Goal: Task Accomplishment & Management: Use online tool/utility

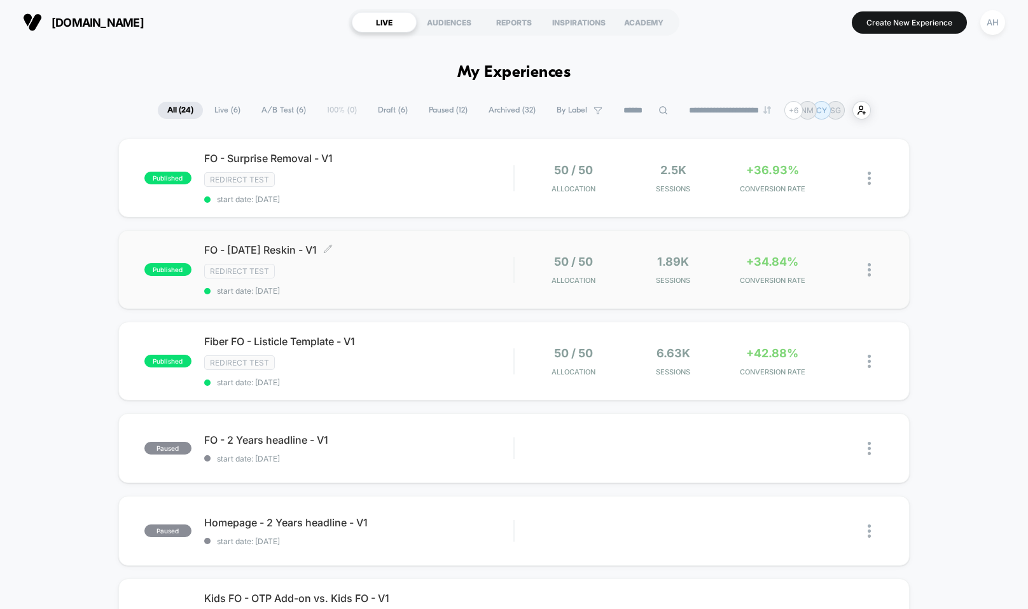
click at [455, 270] on div "Redirect Test" at bounding box center [358, 271] width 309 height 15
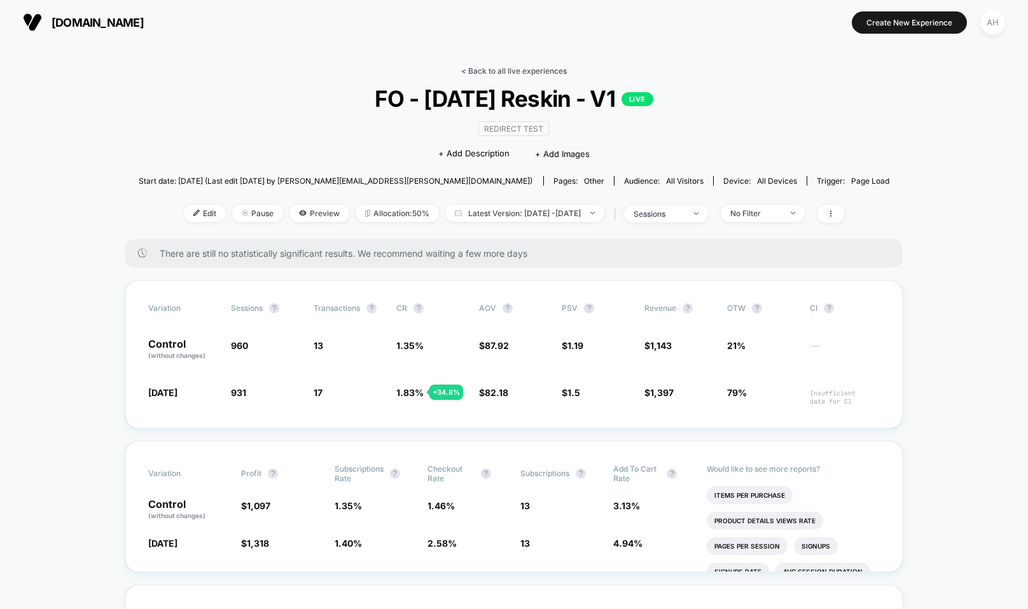
click at [507, 73] on link "< Back to all live experiences" at bounding box center [514, 71] width 106 height 10
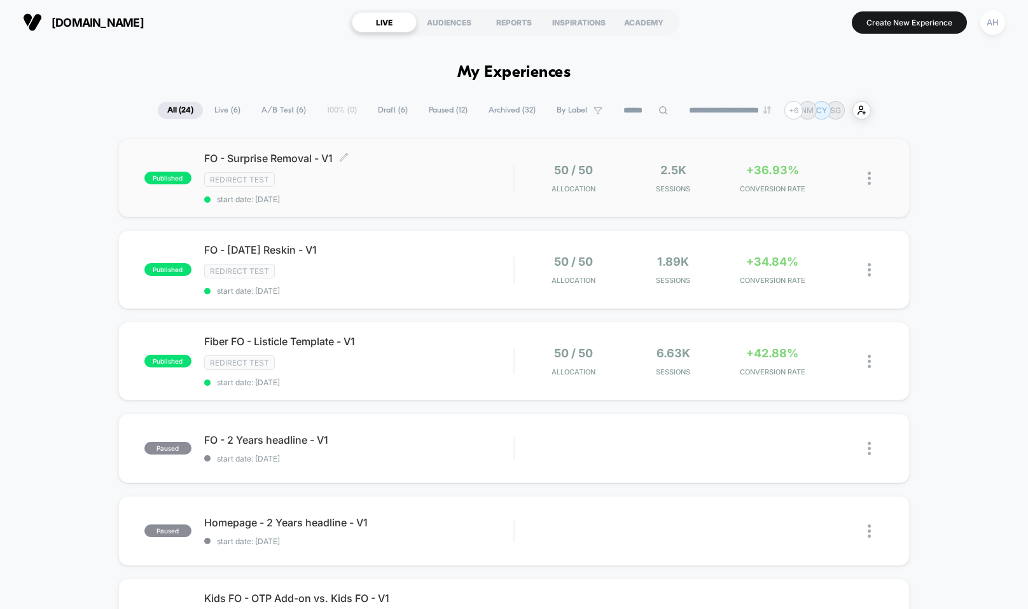
click at [464, 192] on div "FO - Surprise Removal - V1 Click to edit experience details Click to edit exper…" at bounding box center [358, 178] width 309 height 52
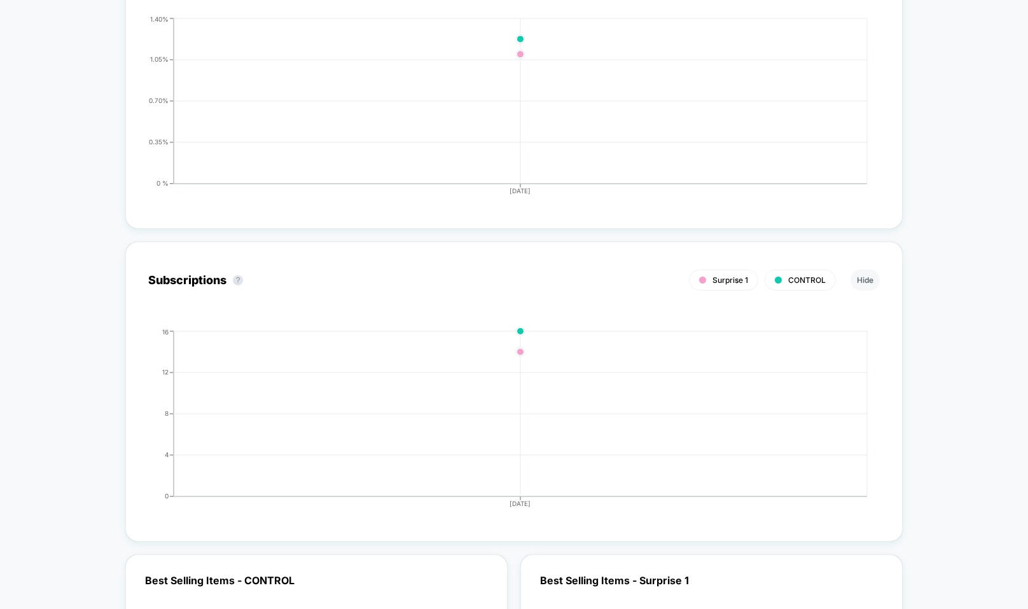
scroll to position [2473, 0]
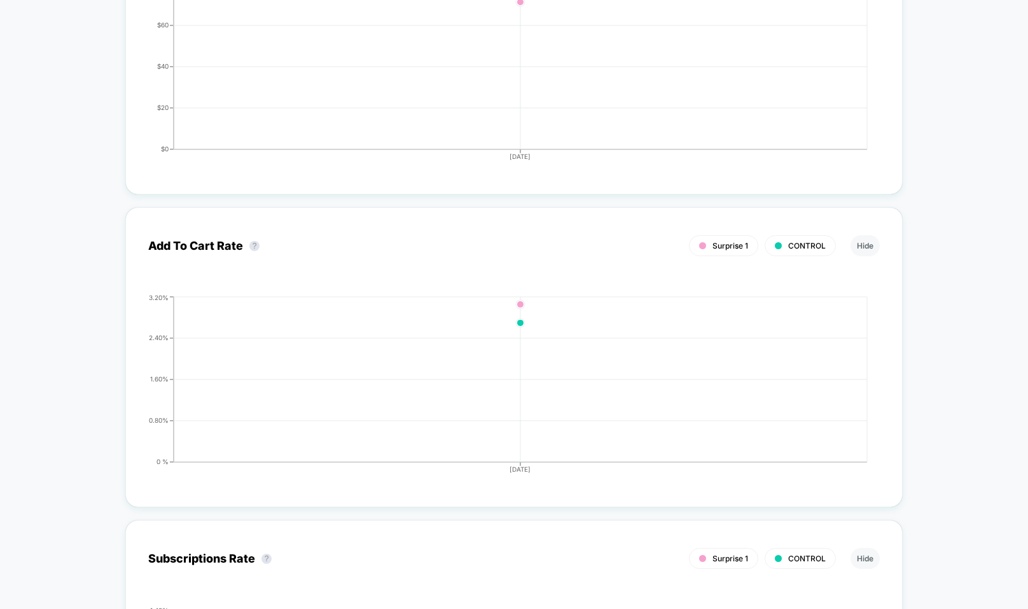
click at [85, 408] on div "< Back to all live experiences FO - Surprise Removal - V1 LIVE Redirect Test Cl…" at bounding box center [514, 49] width 1028 height 4954
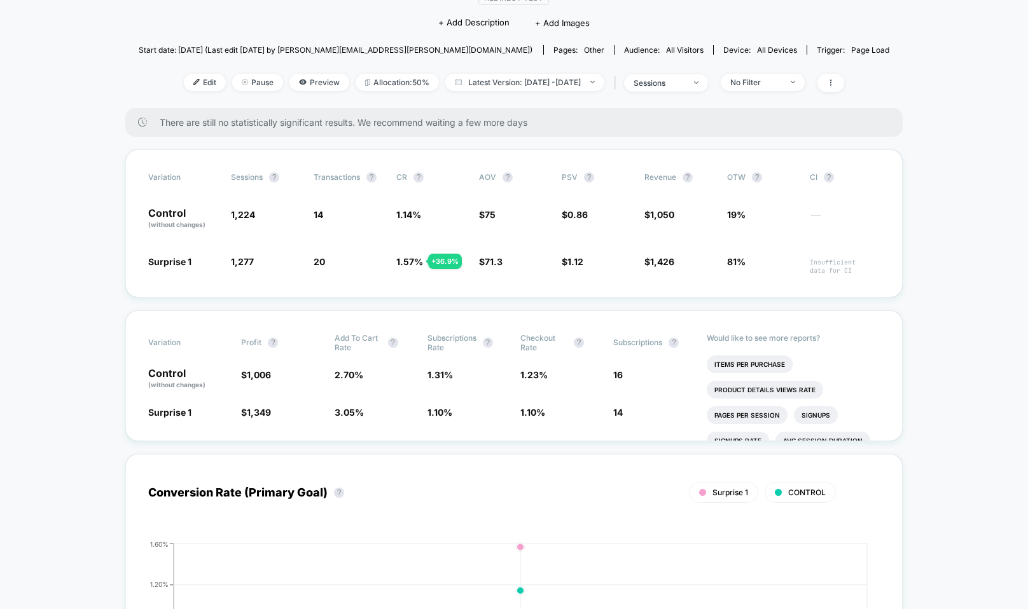
scroll to position [0, 0]
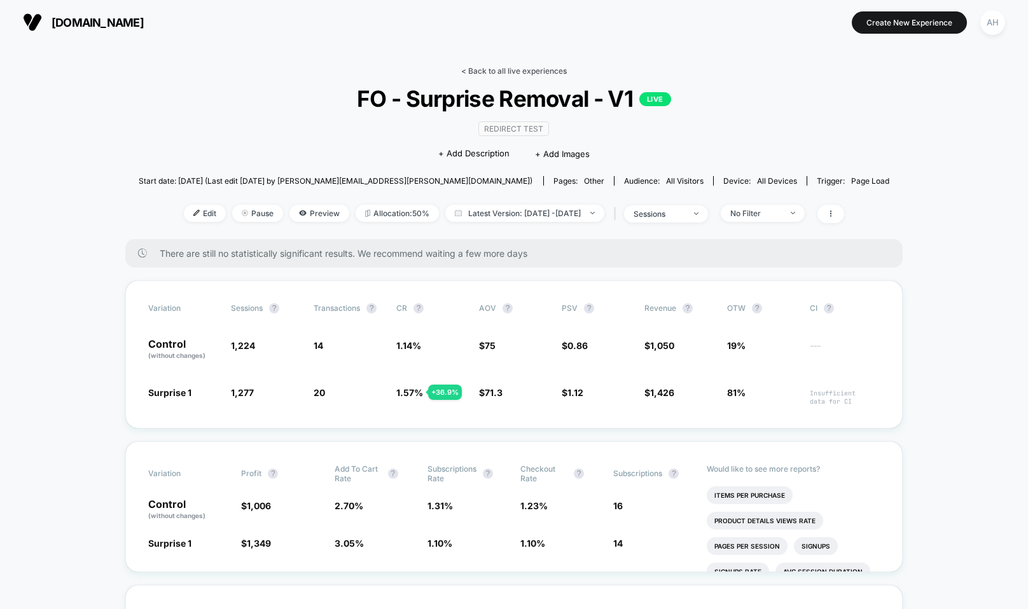
click at [500, 67] on link "< Back to all live experiences" at bounding box center [514, 71] width 106 height 10
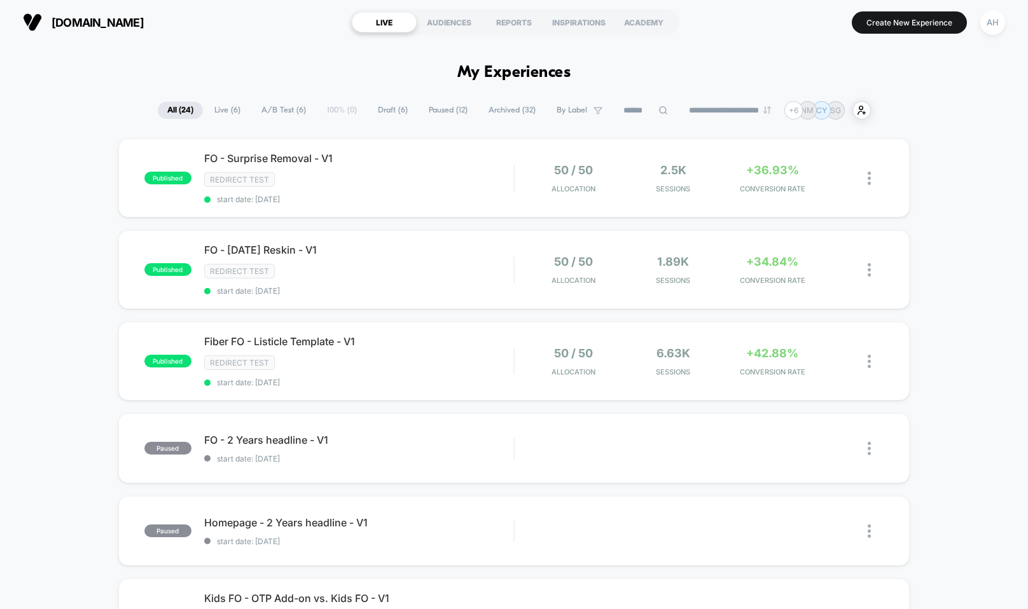
click at [431, 276] on div "Redirect Test" at bounding box center [358, 271] width 309 height 15
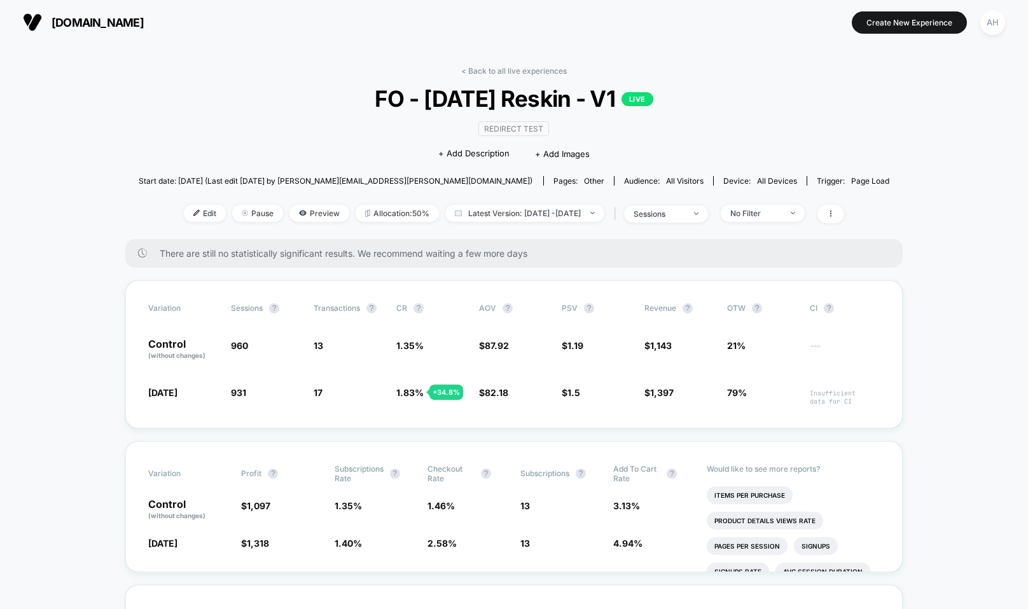
click at [511, 75] on div "< Back to all live experiences FO - [DATE] Reskin - V1 LIVE Redirect Test Click…" at bounding box center [514, 152] width 751 height 173
click at [510, 67] on link "< Back to all live experiences" at bounding box center [514, 71] width 106 height 10
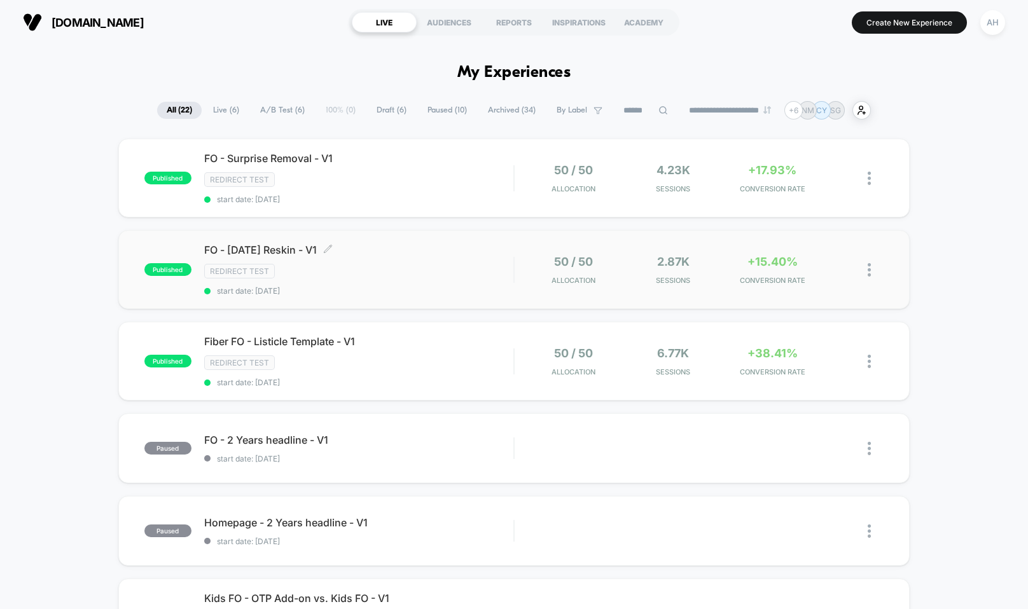
click at [453, 259] on div "FO - [DATE] Reskin - V1 Click to edit experience details Click to edit experien…" at bounding box center [358, 270] width 309 height 52
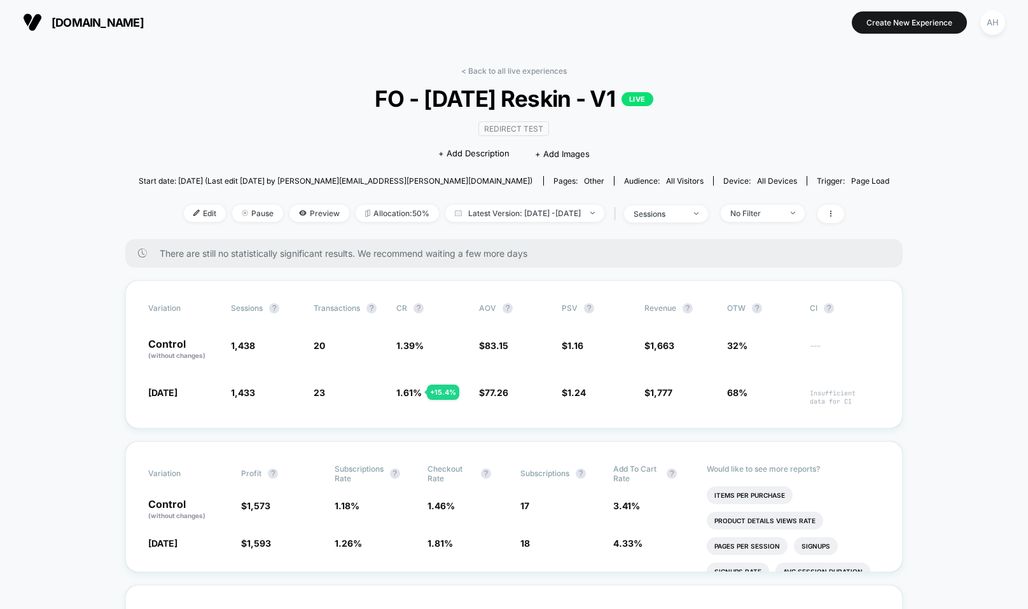
click at [528, 76] on div "< Back to all live experiences FO - [DATE] Reskin - V1 LIVE Redirect Test Click…" at bounding box center [514, 152] width 751 height 173
click at [528, 73] on link "< Back to all live experiences" at bounding box center [514, 71] width 106 height 10
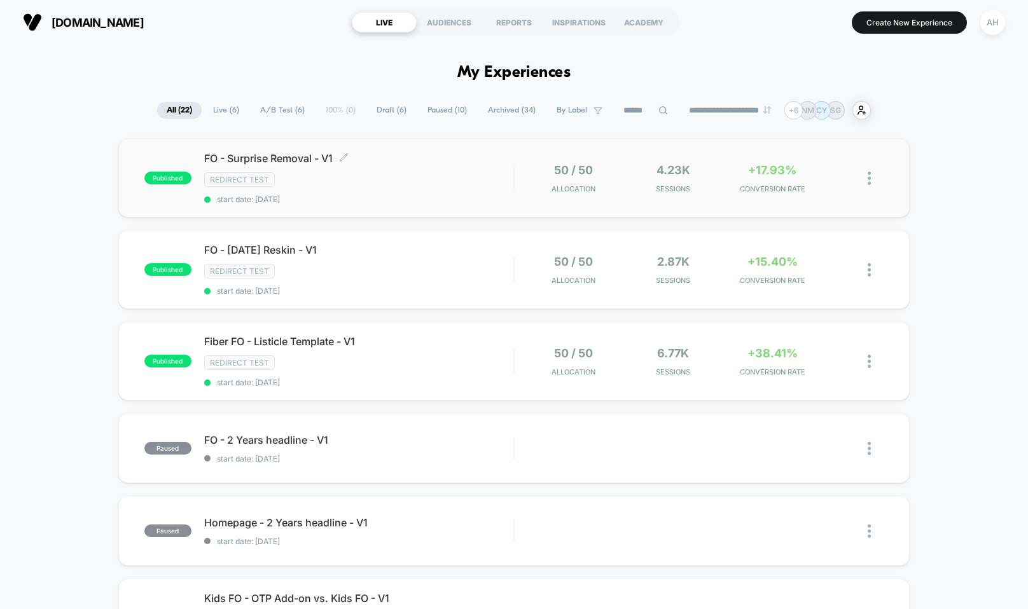
click at [458, 193] on div "FO - Surprise Removal - V1 Click to edit experience details Click to edit exper…" at bounding box center [358, 178] width 309 height 52
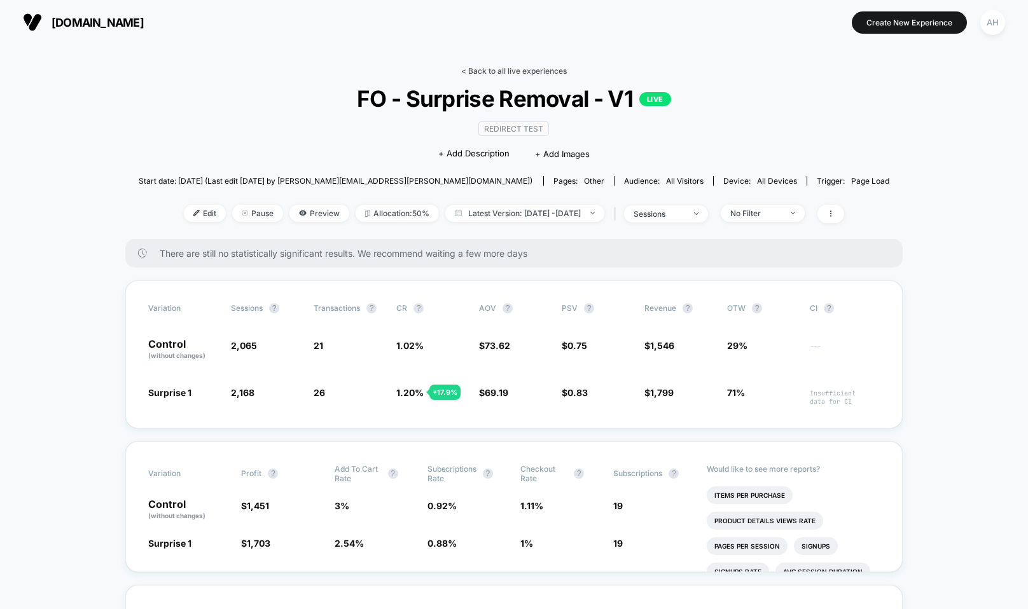
click at [536, 69] on link "< Back to all live experiences" at bounding box center [514, 71] width 106 height 10
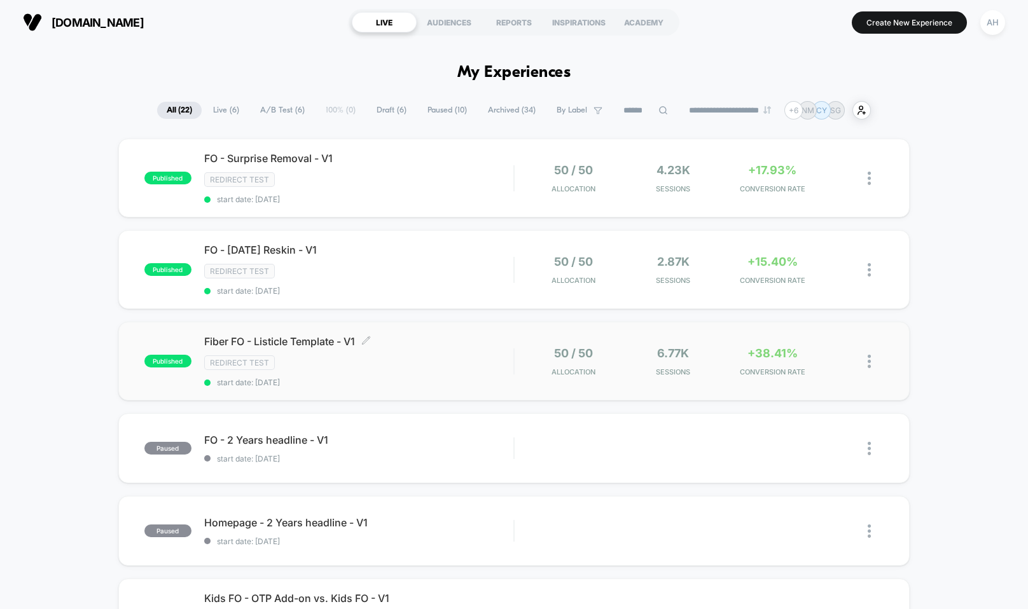
click at [460, 352] on div "Fiber FO - Listicle Template - V1 Click to edit experience details Click to edi…" at bounding box center [358, 361] width 309 height 52
